Goal: Information Seeking & Learning: Learn about a topic

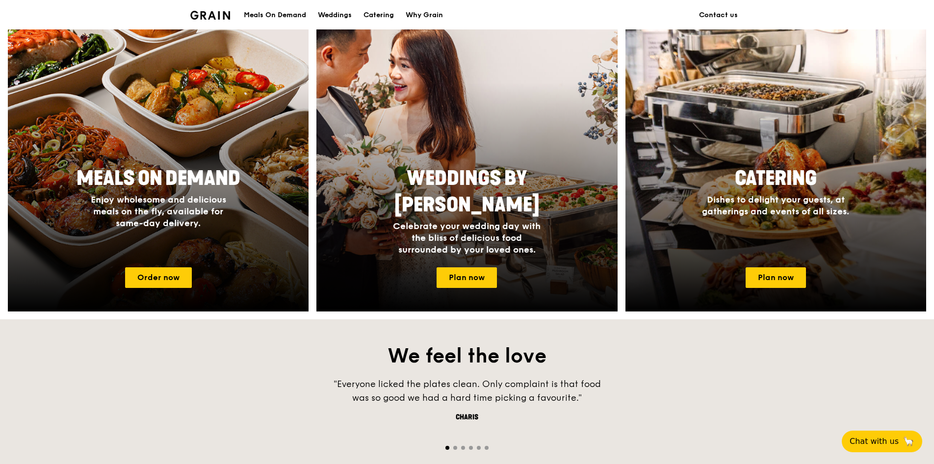
scroll to position [392, 0]
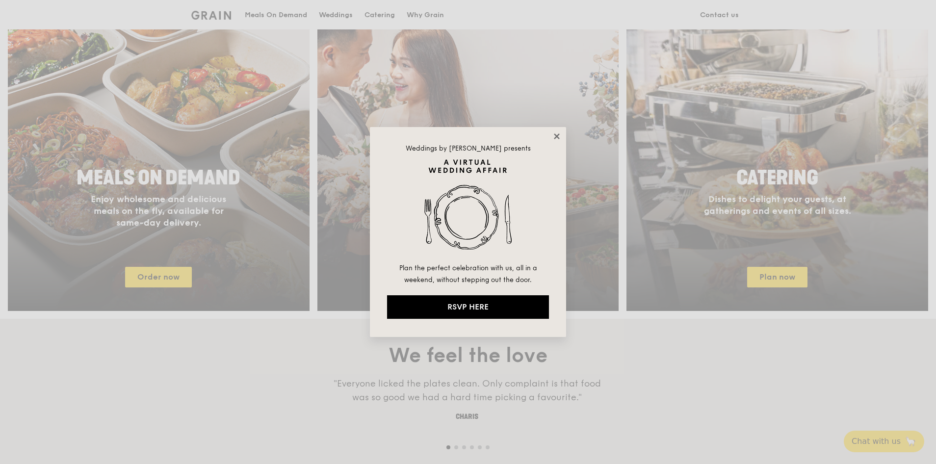
click at [553, 136] on icon at bounding box center [556, 136] width 9 height 9
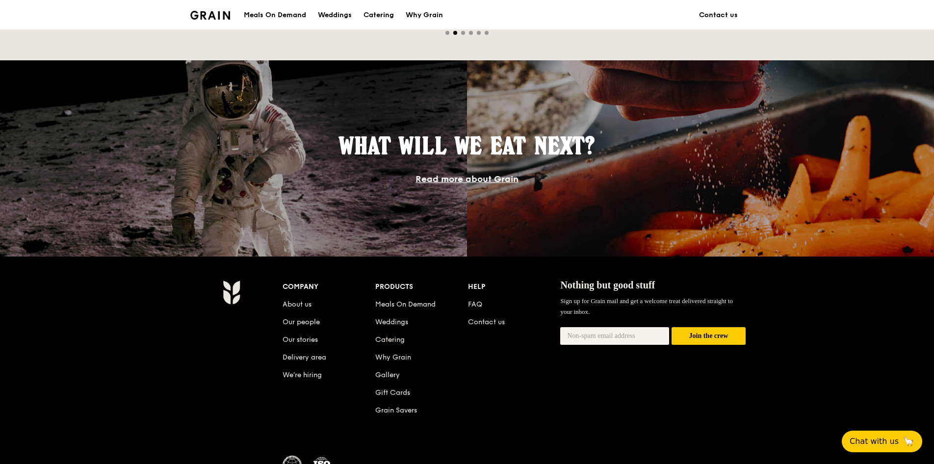
scroll to position [818, 0]
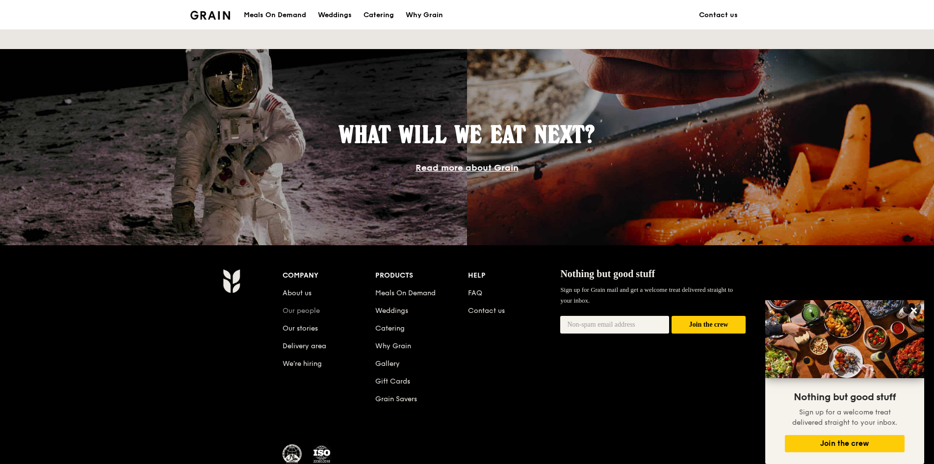
click at [309, 311] on link "Our people" at bounding box center [301, 311] width 37 height 8
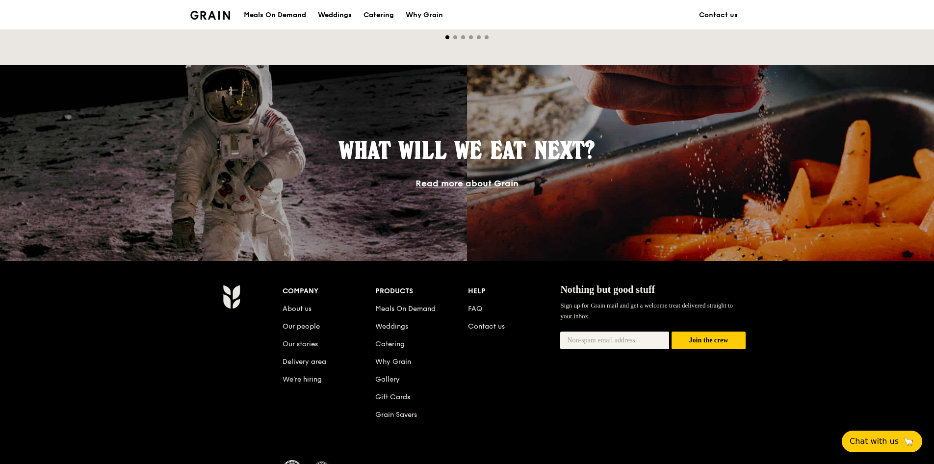
scroll to position [890, 0]
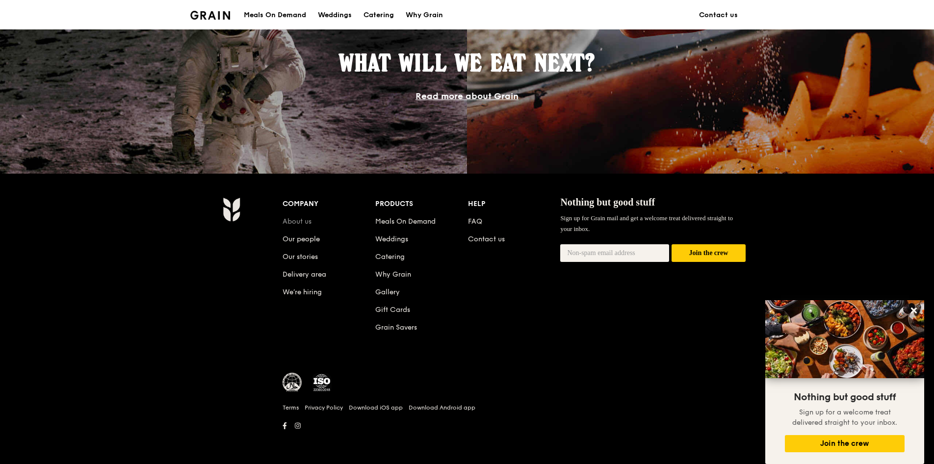
click at [295, 222] on link "About us" at bounding box center [297, 221] width 29 height 8
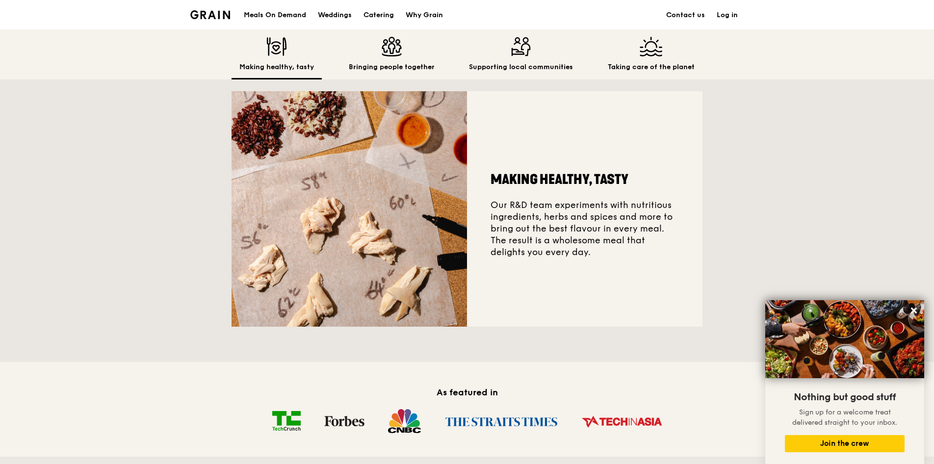
scroll to position [282, 0]
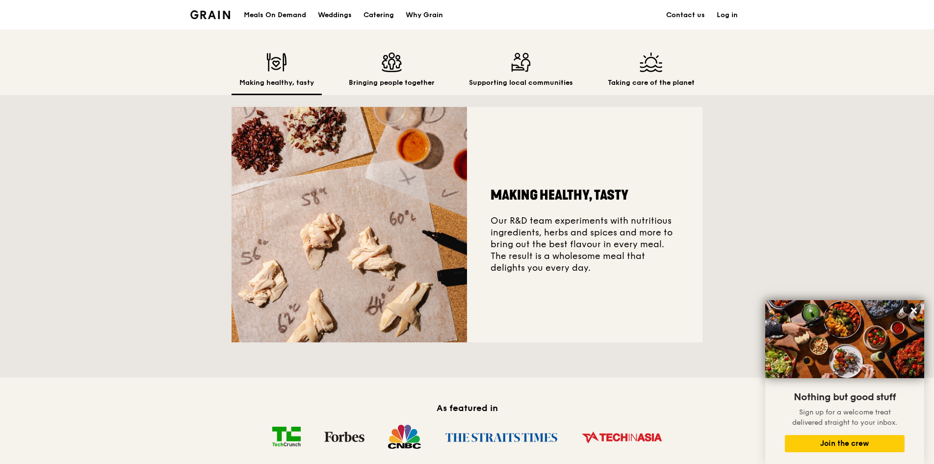
click at [641, 71] on img at bounding box center [651, 62] width 87 height 20
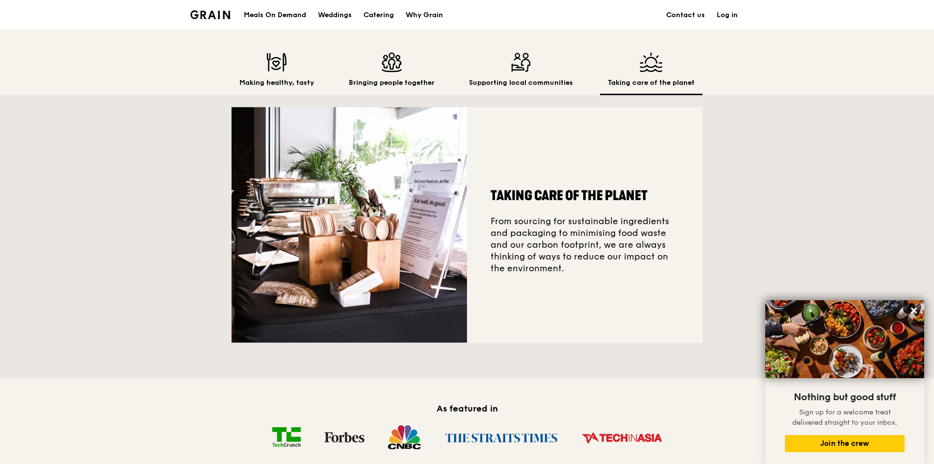
click at [547, 69] on img at bounding box center [521, 62] width 104 height 20
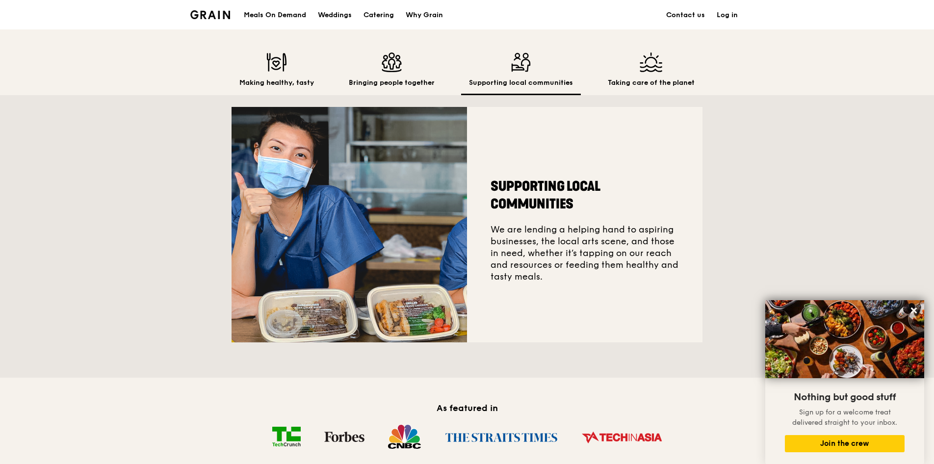
click at [452, 70] on div "Making healthy, tasty Bringing people together Supporting local communities Tak…" at bounding box center [467, 73] width 471 height 43
click at [408, 72] on div "Bringing people together" at bounding box center [392, 73] width 102 height 43
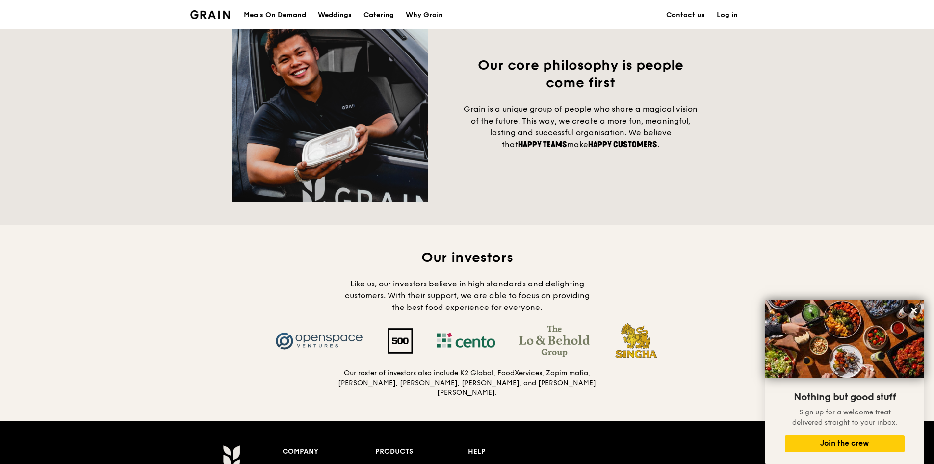
scroll to position [870, 0]
